Goal: Consume media (video, audio): Consume media (video, audio)

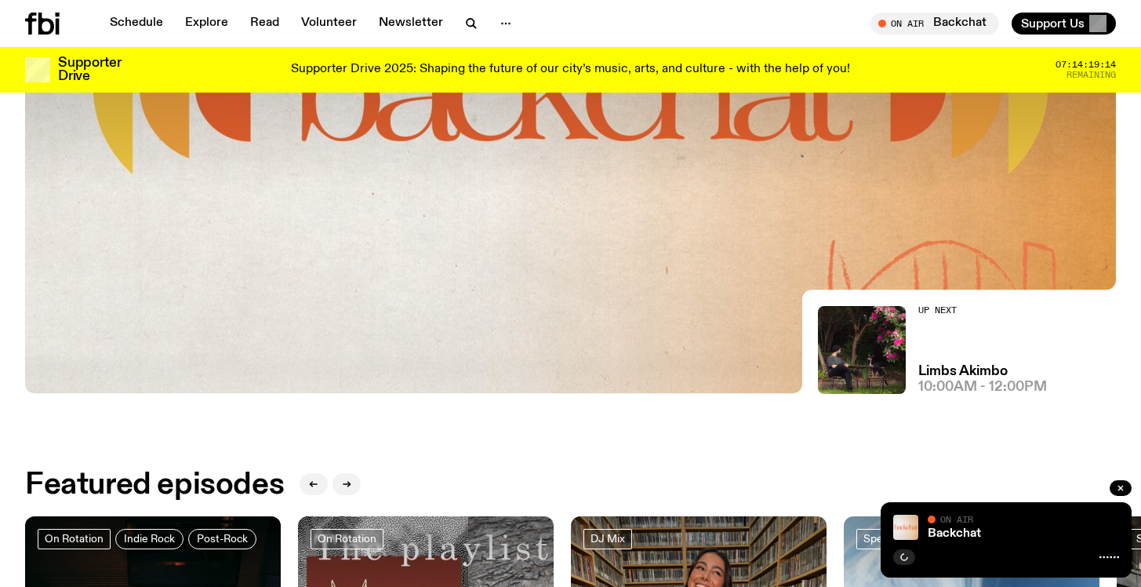
scroll to position [356, 0]
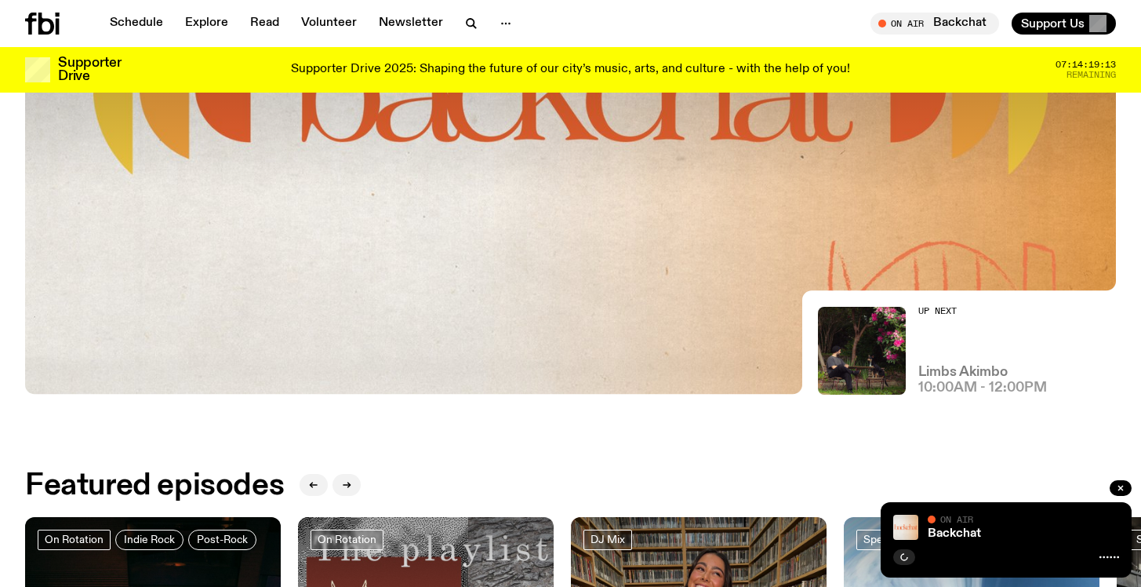
click at [952, 367] on h3 "Limbs Akimbo" at bounding box center [963, 372] width 89 height 13
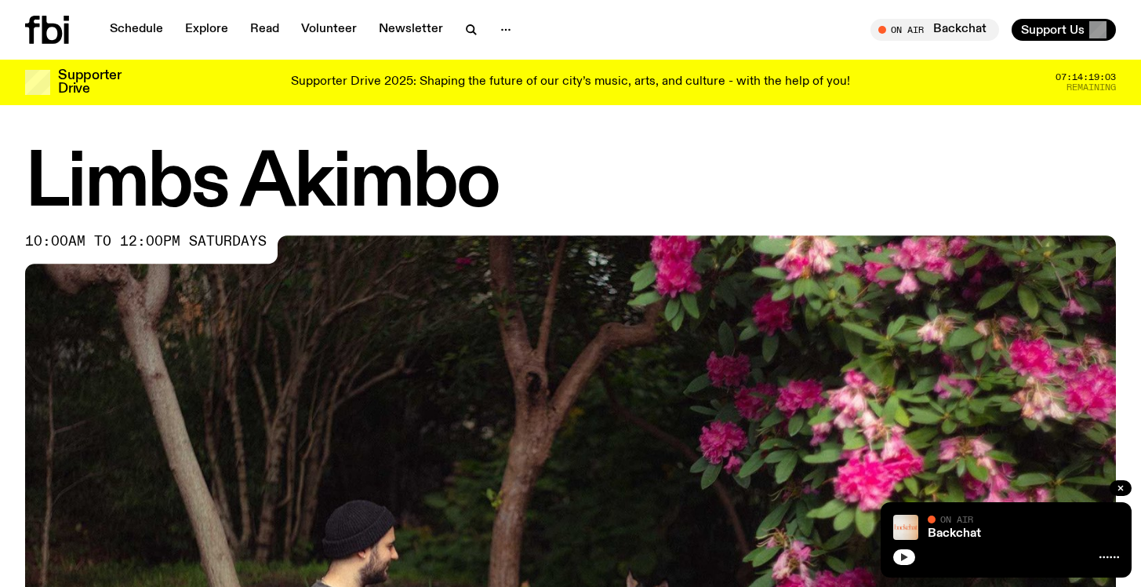
click at [906, 561] on icon "button" at bounding box center [904, 556] width 9 height 9
click at [903, 555] on rect "button" at bounding box center [902, 557] width 2 height 8
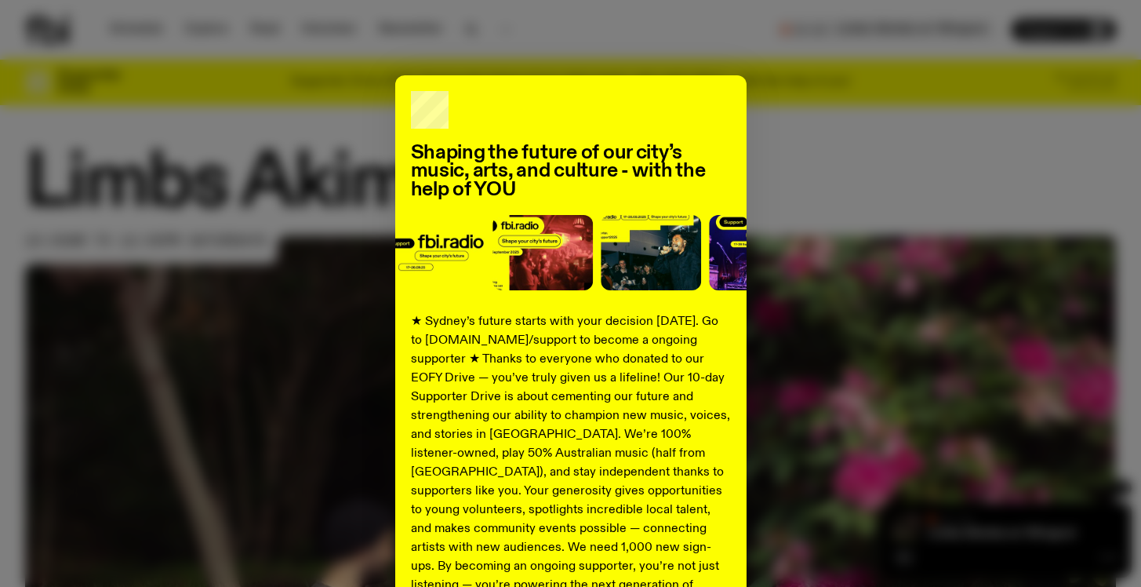
click at [865, 454] on div "Shaping the future of our city’s music, arts, and culture - with the help of YO…" at bounding box center [570, 397] width 1091 height 645
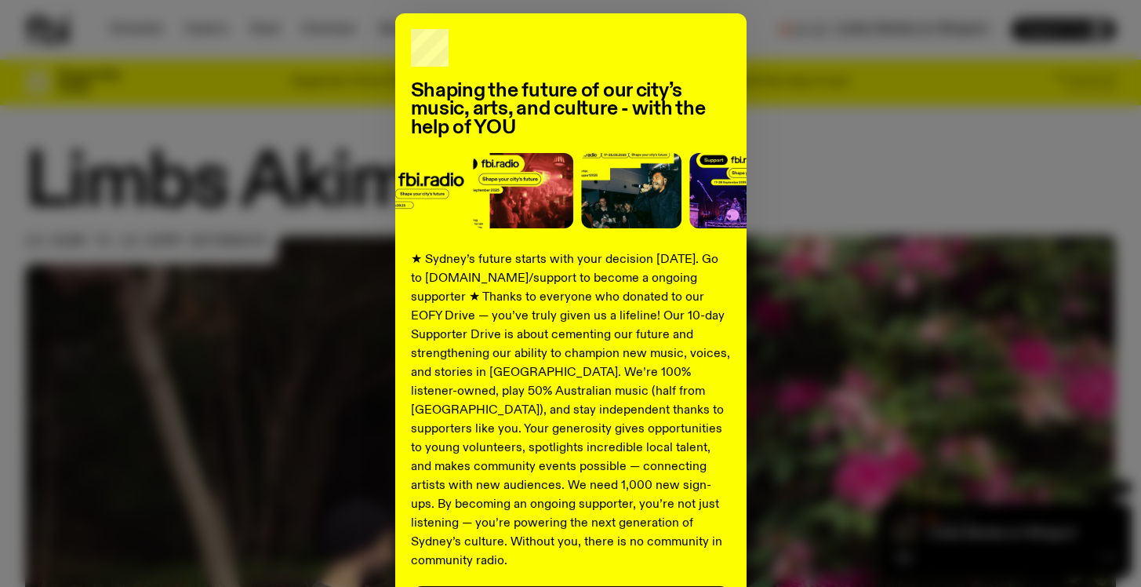
scroll to position [189, 0]
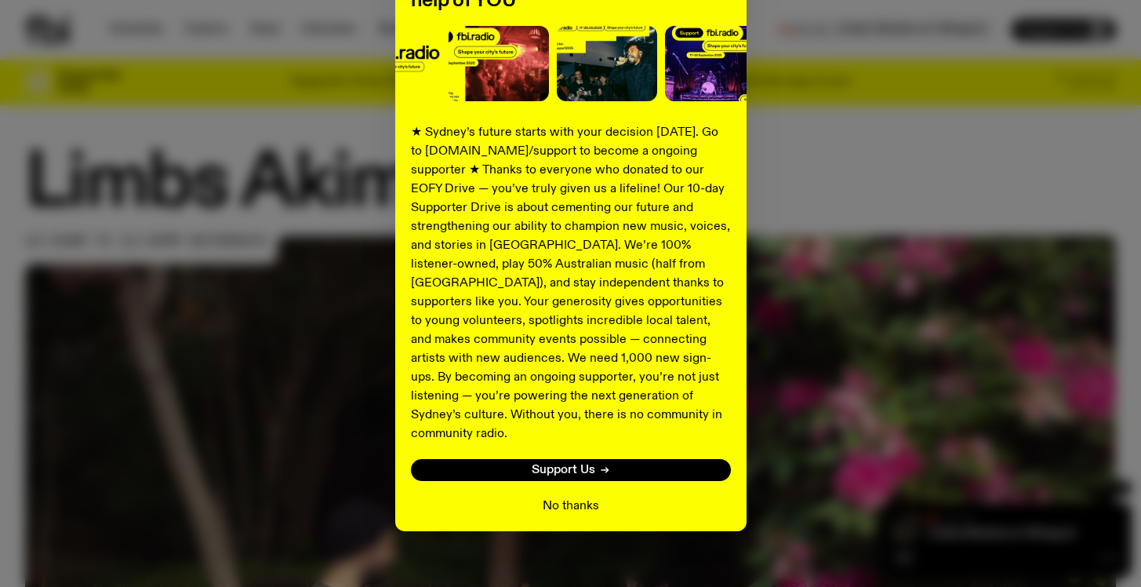
click at [583, 497] on button "No thanks" at bounding box center [571, 506] width 56 height 19
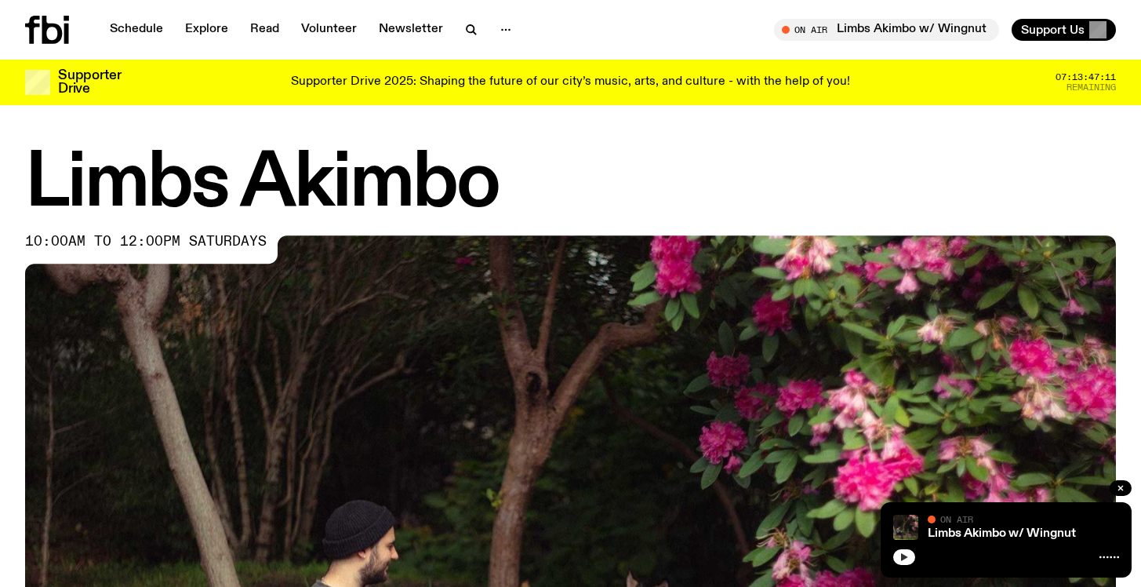
click at [904, 556] on icon "button" at bounding box center [904, 557] width 7 height 8
click at [997, 534] on link "Limbs Akimbo w/ Wingnut" at bounding box center [1002, 533] width 148 height 13
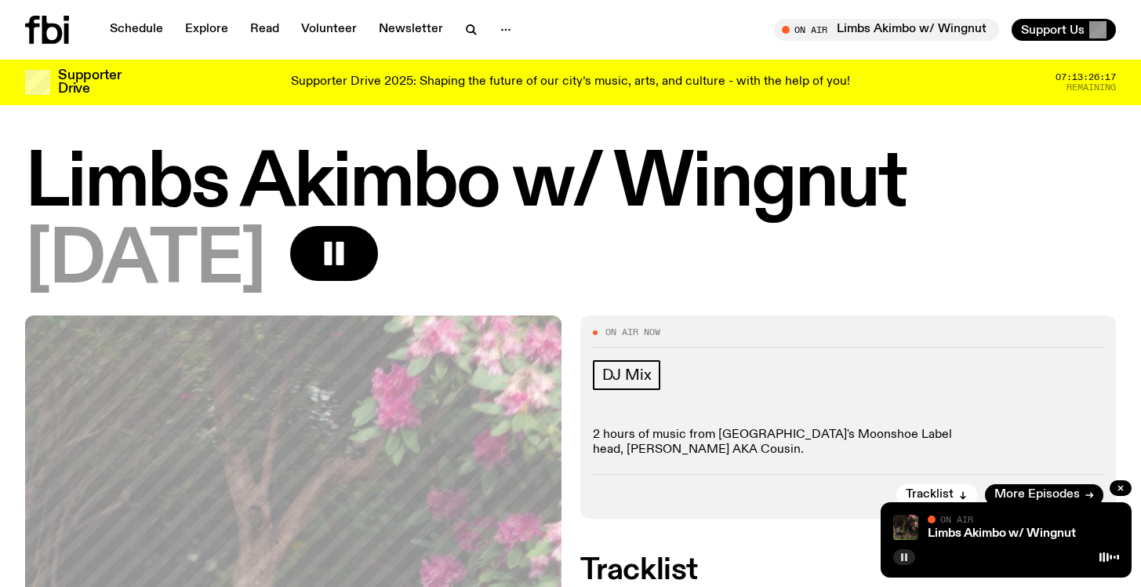
click at [848, 198] on h1 "Limbs Akimbo w/ Wingnut" at bounding box center [570, 184] width 1091 height 71
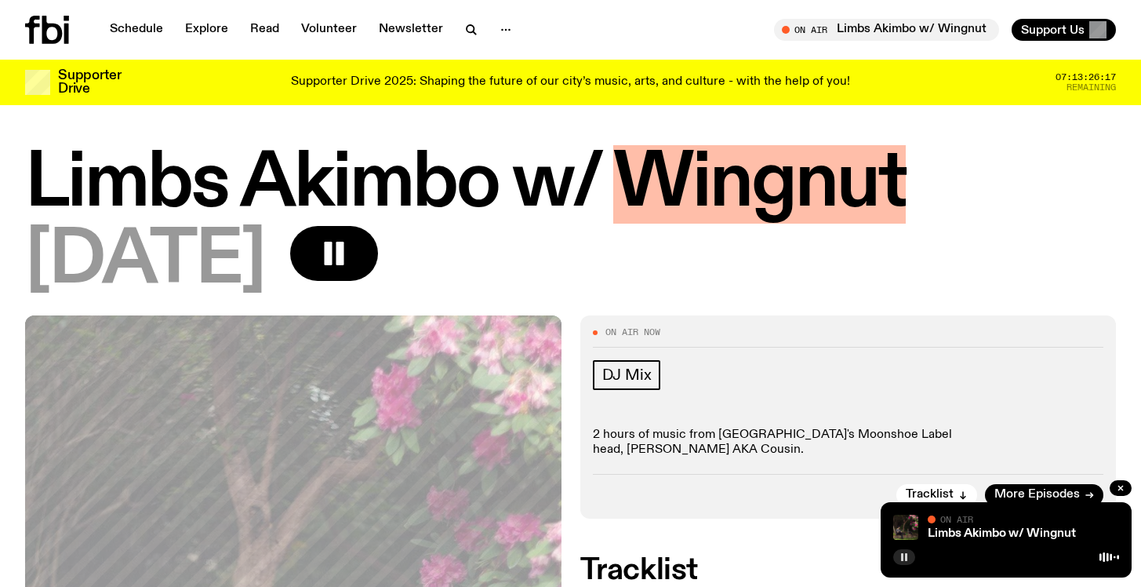
click at [848, 198] on h1 "Limbs Akimbo w/ Wingnut" at bounding box center [570, 184] width 1091 height 71
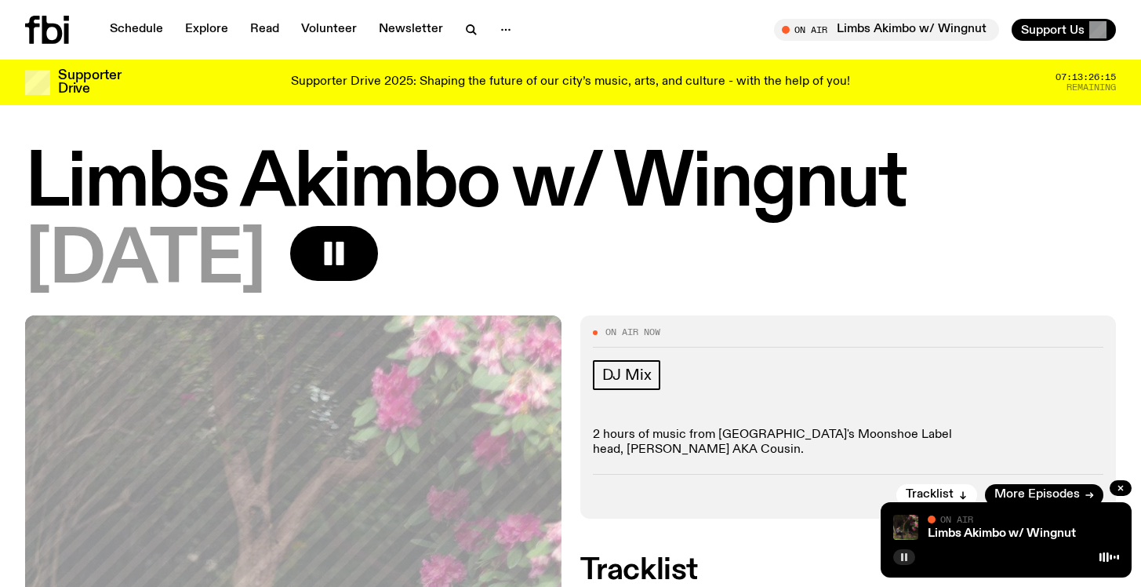
click at [835, 263] on div "[DATE]" at bounding box center [570, 261] width 1091 height 71
